Goal: Transaction & Acquisition: Book appointment/travel/reservation

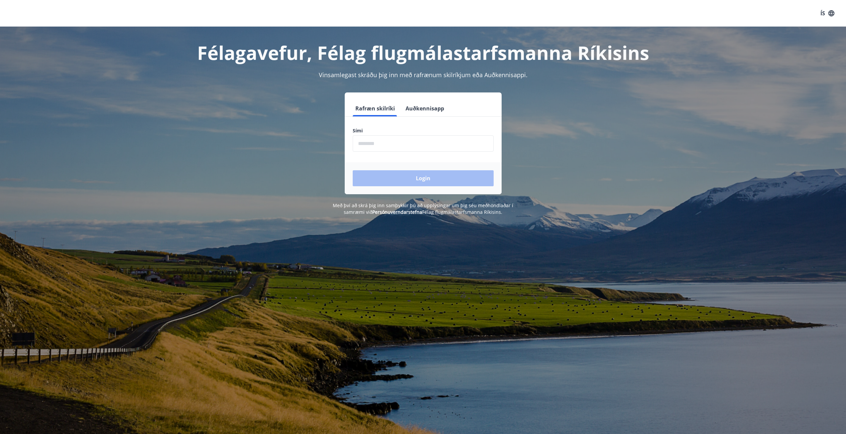
drag, startPoint x: 371, startPoint y: 142, endPoint x: 373, endPoint y: 145, distance: 3.7
click at [371, 142] on input "phone" at bounding box center [423, 143] width 141 height 16
type input "*"
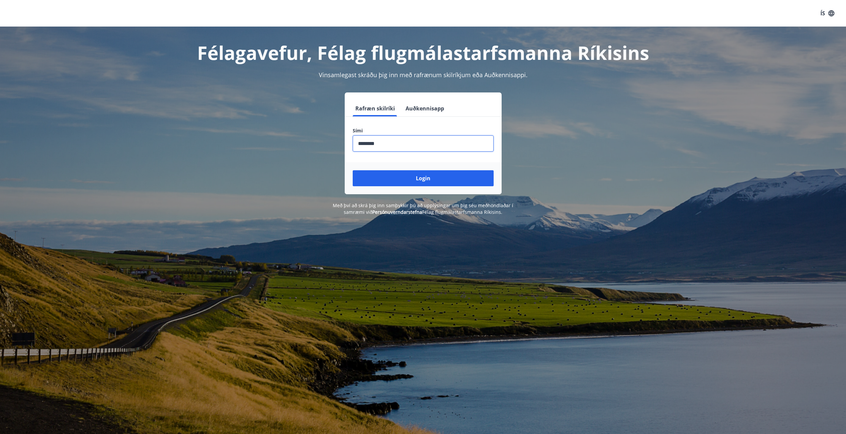
type input "********"
click at [353, 170] on button "Login" at bounding box center [423, 178] width 141 height 16
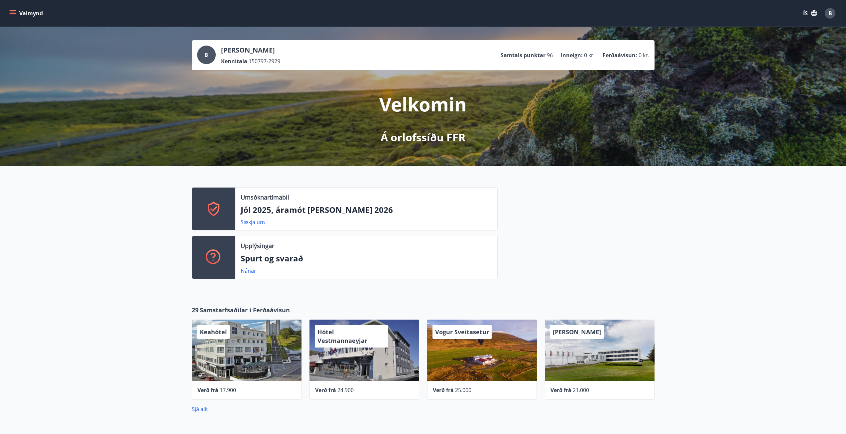
click at [12, 13] on icon "menu" at bounding box center [13, 13] width 7 height 1
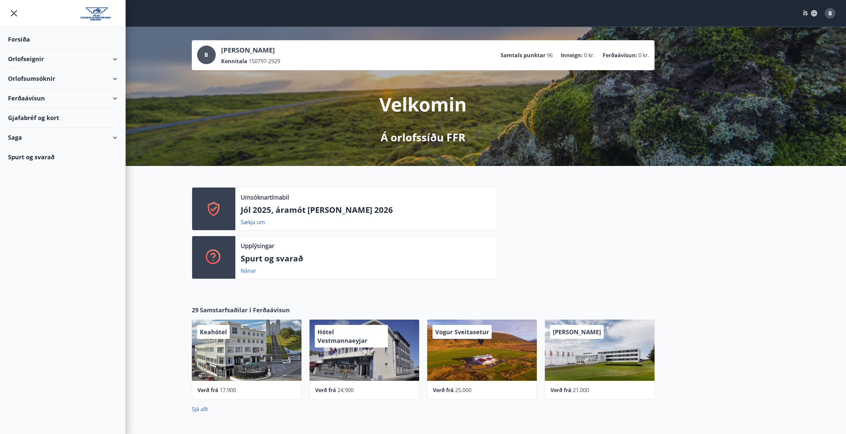
click at [44, 67] on div "Orlofseignir" at bounding box center [62, 59] width 109 height 20
click at [30, 76] on div "Framboð" at bounding box center [62, 76] width 99 height 14
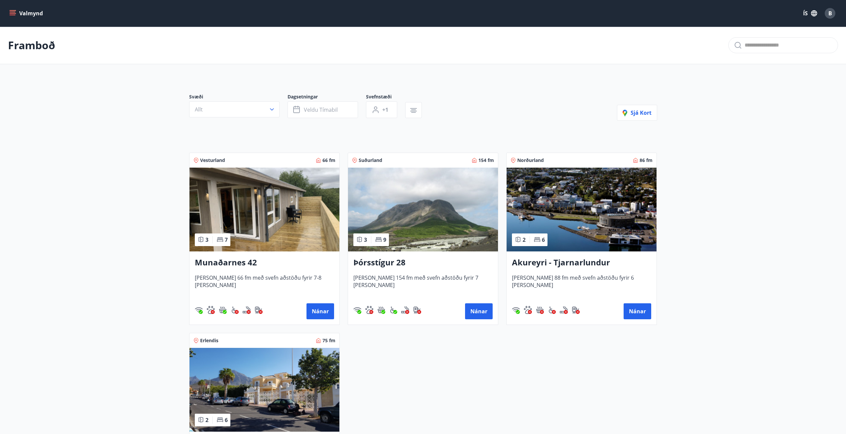
click at [250, 387] on img at bounding box center [265, 390] width 150 height 84
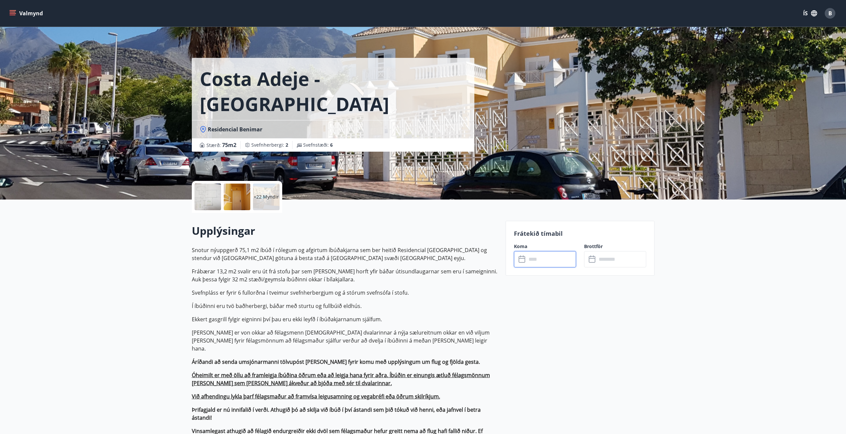
click at [550, 258] on input "text" at bounding box center [552, 259] width 50 height 16
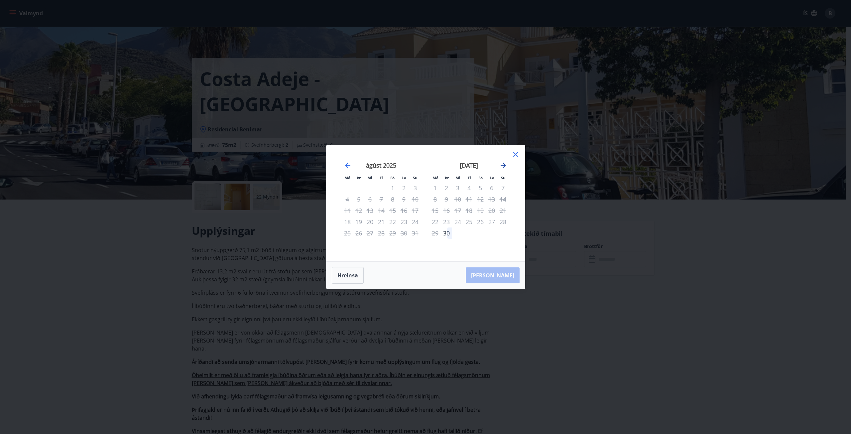
click at [502, 167] on icon "Move forward to switch to the next month." at bounding box center [503, 165] width 8 height 8
click at [443, 188] on div "2" at bounding box center [446, 187] width 11 height 11
click at [446, 199] on div "9" at bounding box center [446, 199] width 11 height 11
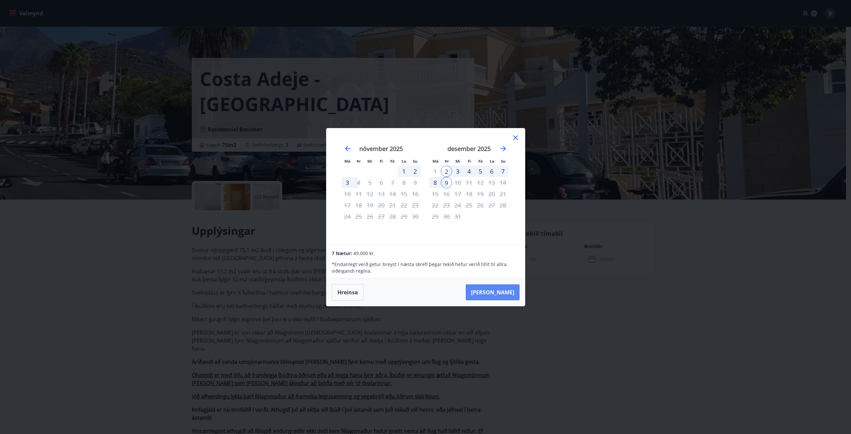
click at [511, 290] on button "[PERSON_NAME]" at bounding box center [493, 292] width 54 height 16
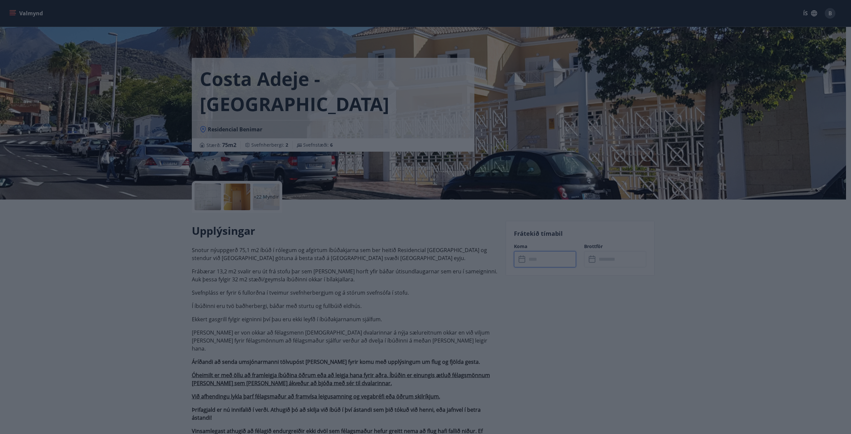
type input "******"
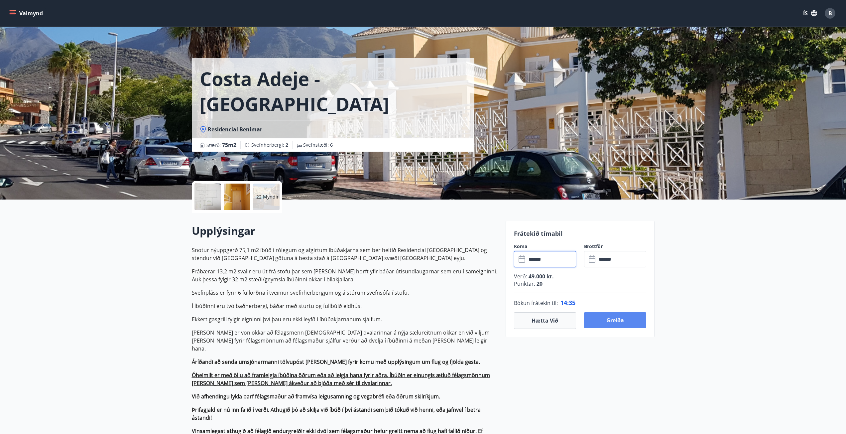
click at [617, 320] on button "Greiða" at bounding box center [615, 320] width 62 height 16
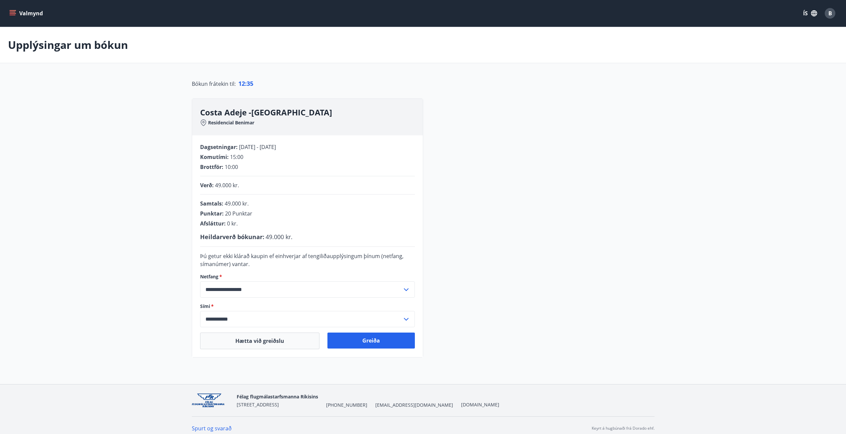
click at [482, 284] on div "**********" at bounding box center [423, 227] width 463 height 259
click at [367, 345] on button "Greiða" at bounding box center [371, 341] width 87 height 16
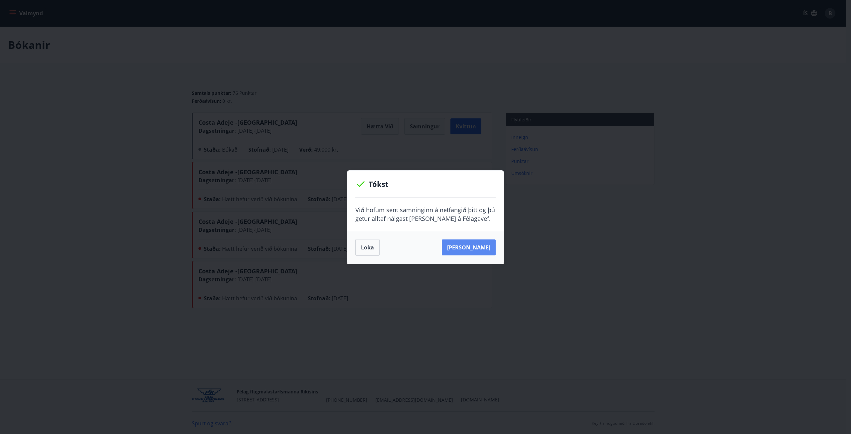
click at [464, 252] on button "Sjá samning" at bounding box center [469, 247] width 54 height 16
click at [330, 99] on div "Tókst Við höfum sent samninginn á netfangið þitt og þú getur alltaf nálgast han…" at bounding box center [425, 217] width 851 height 434
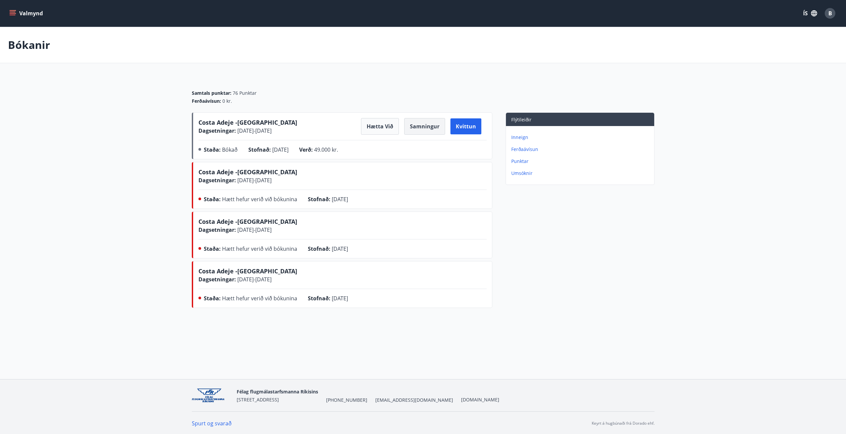
click at [433, 125] on button "Samningur" at bounding box center [424, 126] width 41 height 17
drag, startPoint x: 35, startPoint y: 51, endPoint x: 37, endPoint y: 31, distance: 20.8
click at [35, 51] on p "Bókanir" at bounding box center [29, 45] width 42 height 15
click at [35, 18] on button "Valmynd" at bounding box center [27, 13] width 38 height 12
